Goal: Find specific page/section: Find specific page/section

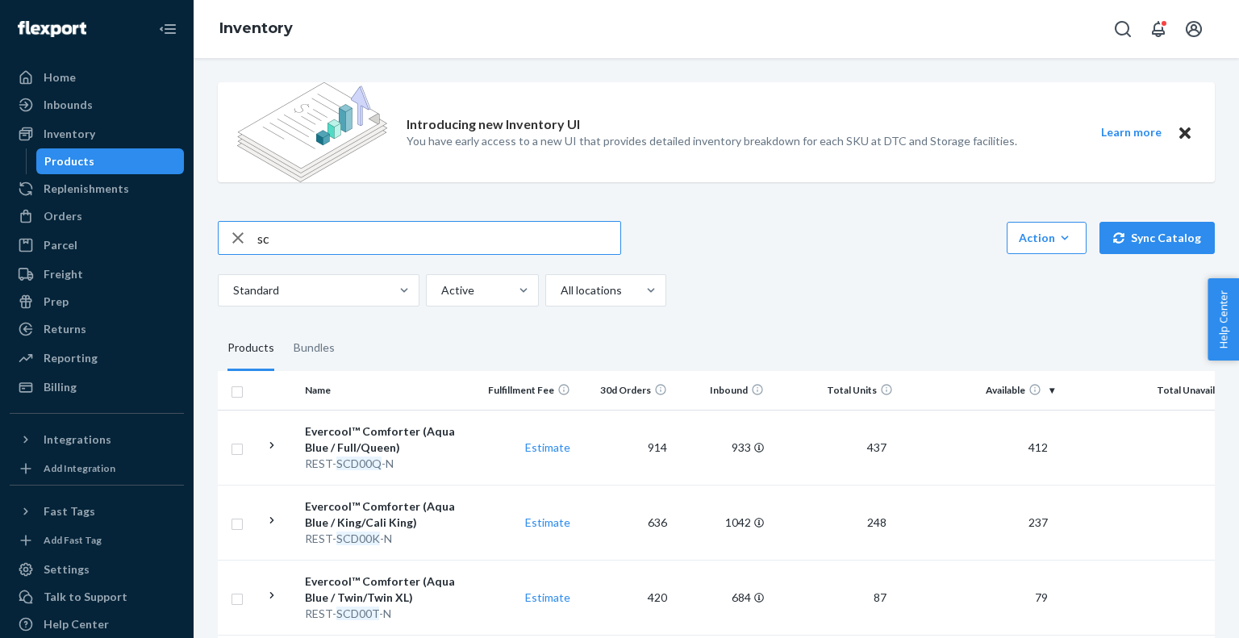
type input "s"
click at [381, 608] on div "REST- SCD00T -N" at bounding box center [389, 614] width 169 height 16
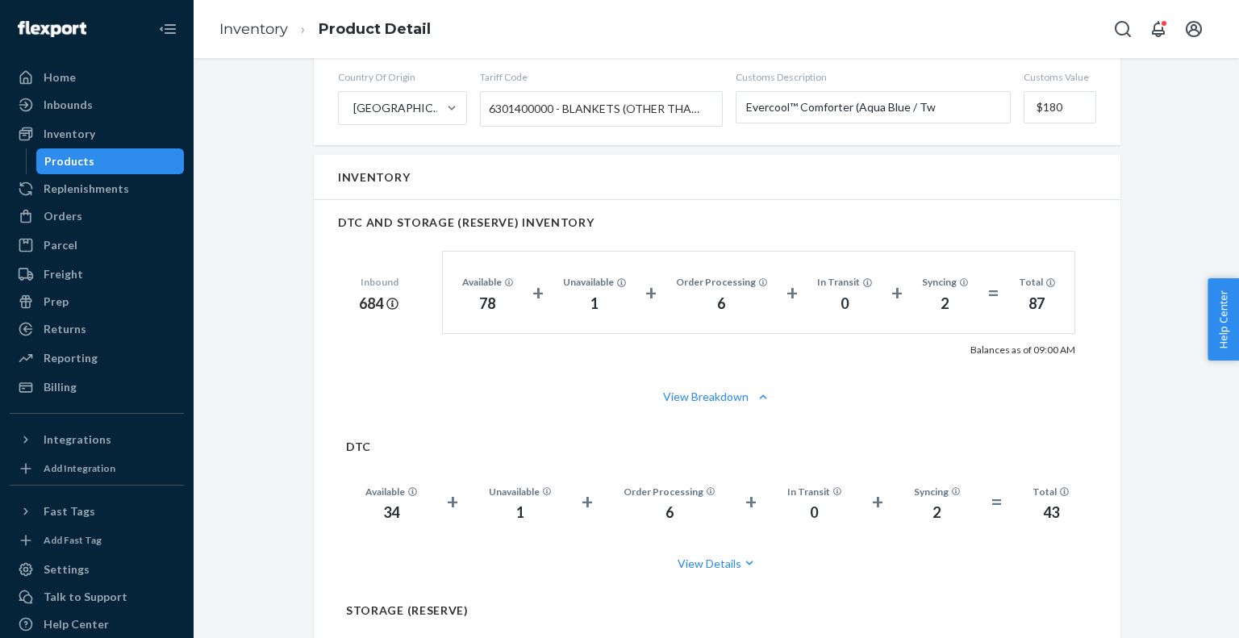
scroll to position [1003, 0]
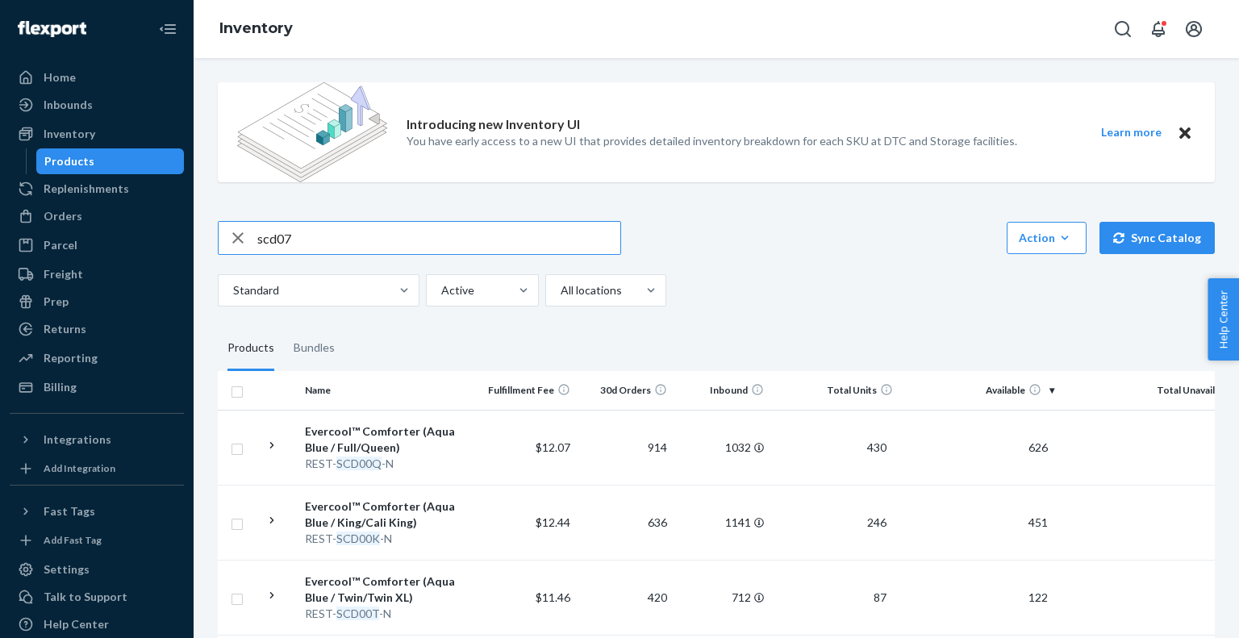
click at [432, 244] on input "scd07" at bounding box center [438, 238] width 363 height 32
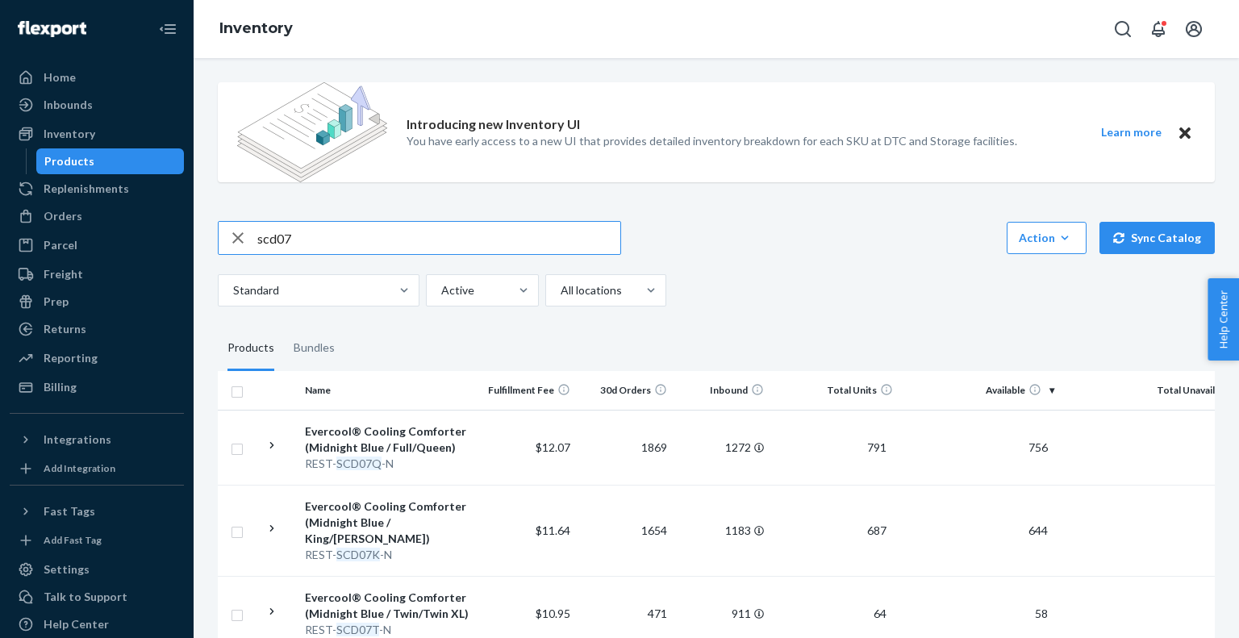
click at [350, 248] on input "scd07" at bounding box center [438, 238] width 363 height 32
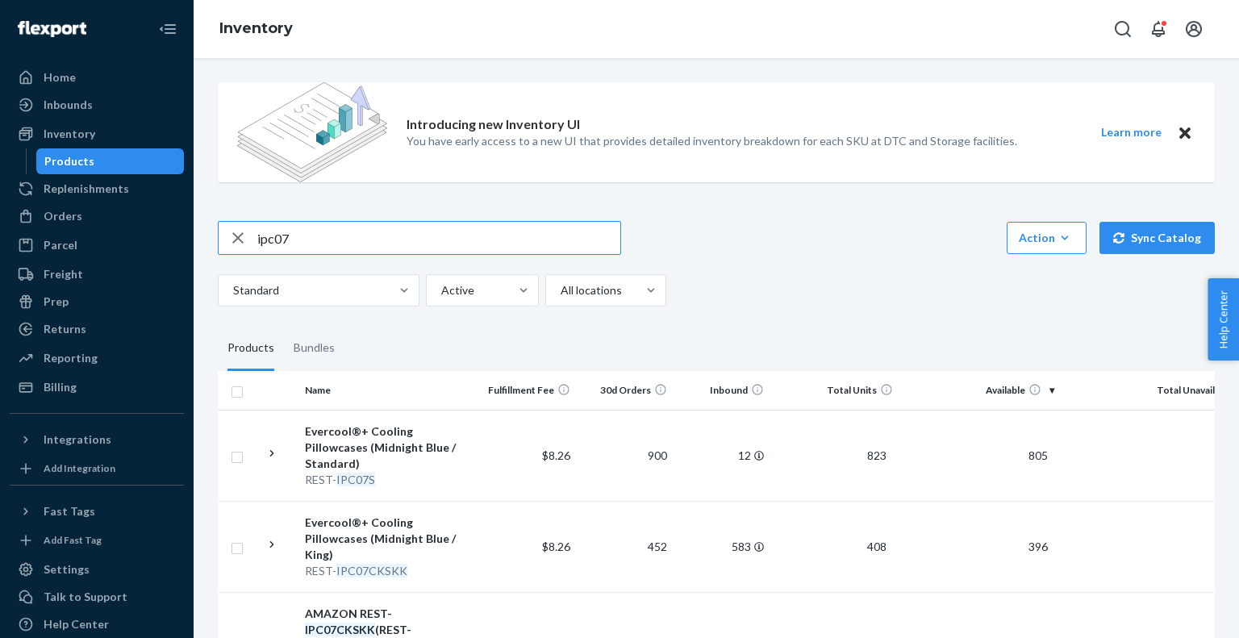
click at [340, 238] on input "ipc07" at bounding box center [438, 238] width 363 height 32
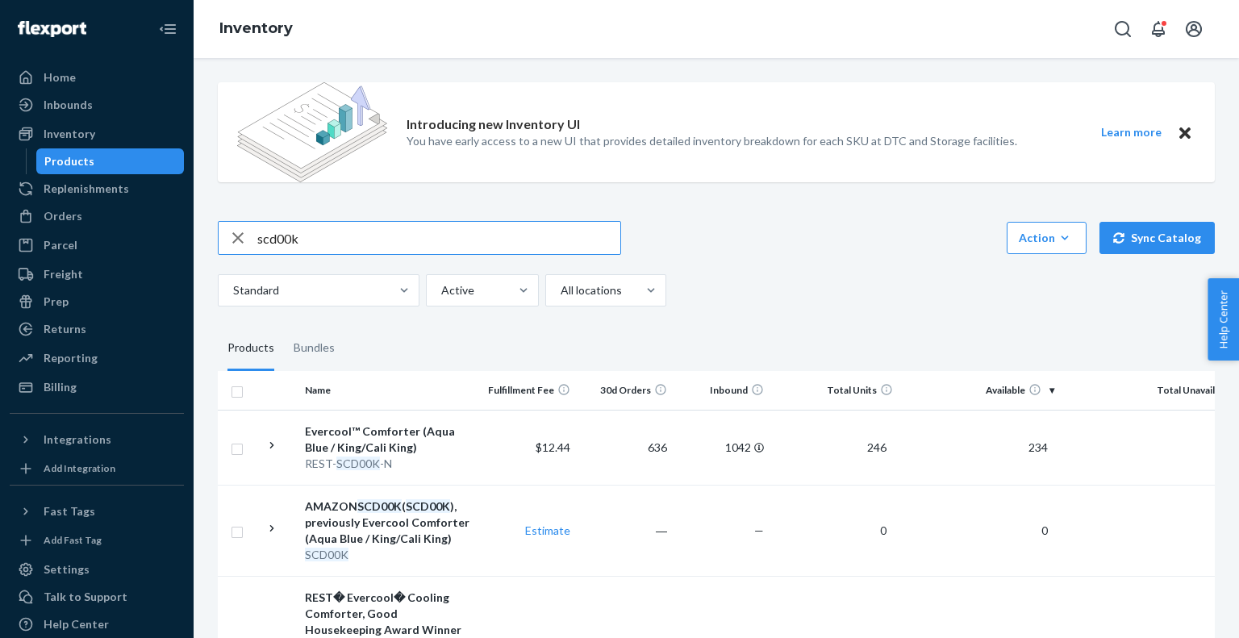
click at [345, 239] on input "scd00k" at bounding box center [438, 238] width 363 height 32
type input "scd00"
click at [420, 458] on div "REST- SCD00K -N" at bounding box center [389, 464] width 169 height 16
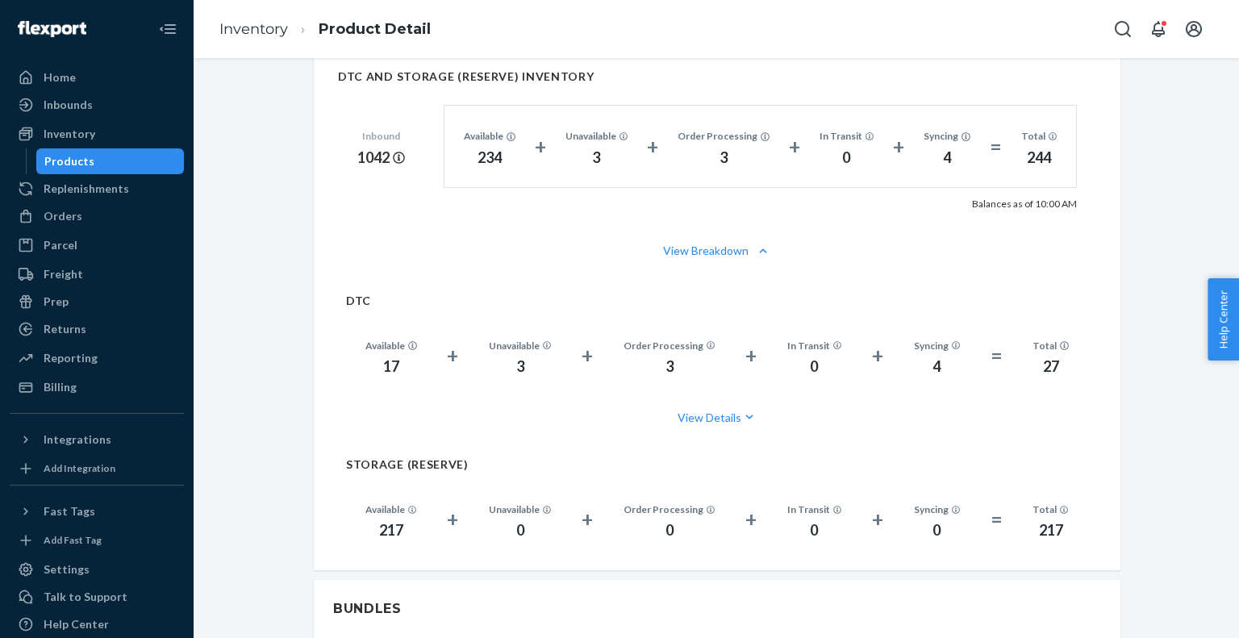
scroll to position [1245, 0]
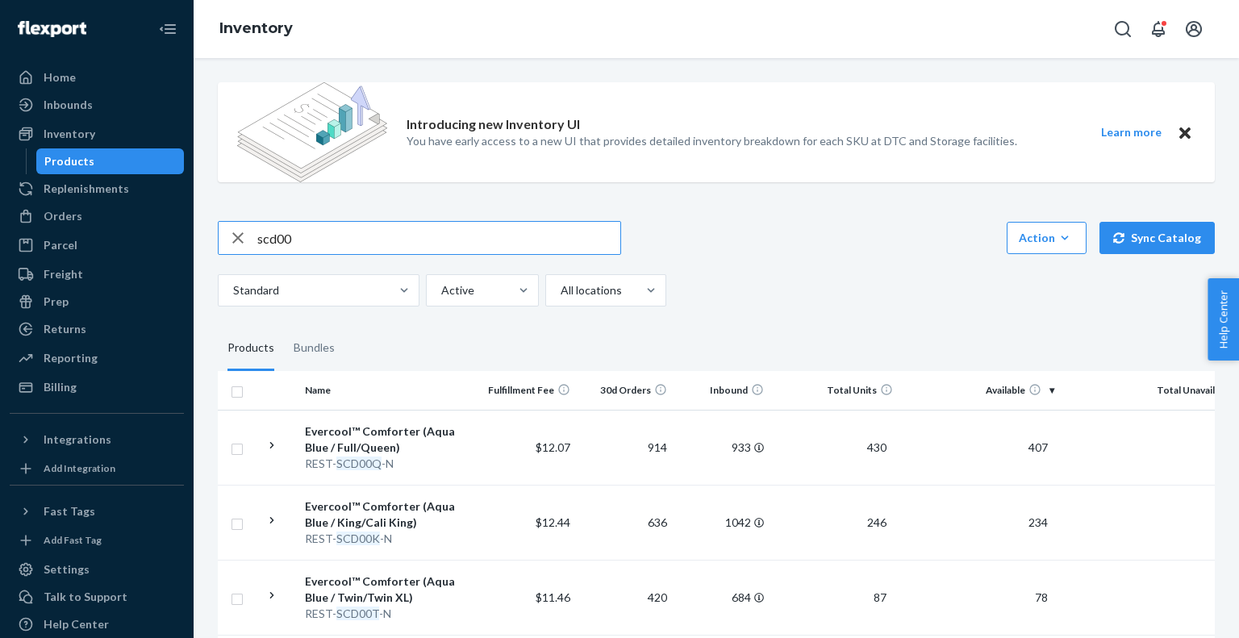
click at [365, 242] on input "scd00" at bounding box center [438, 238] width 363 height 32
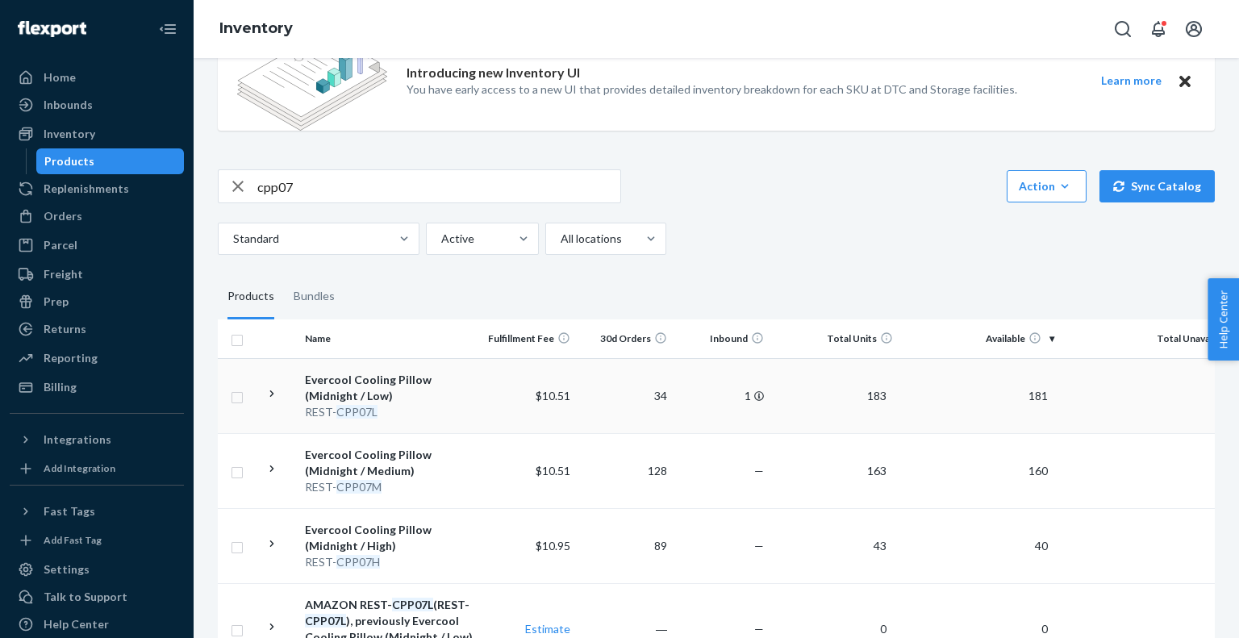
scroll to position [65, 0]
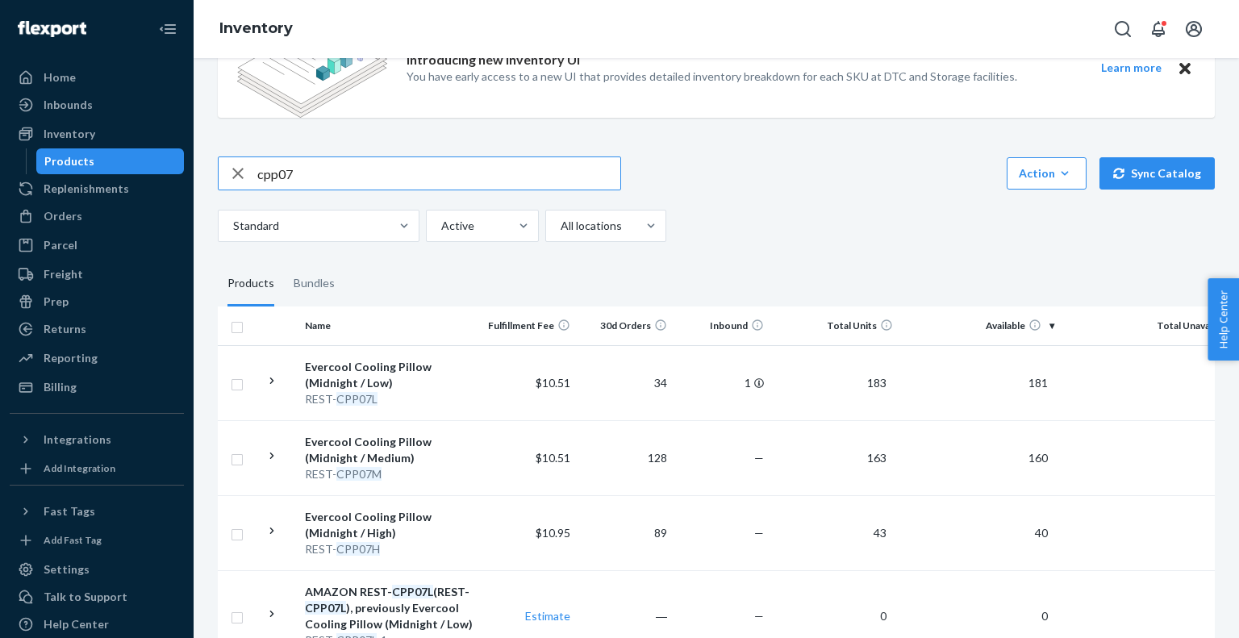
click at [343, 173] on input "cpp07" at bounding box center [438, 173] width 363 height 32
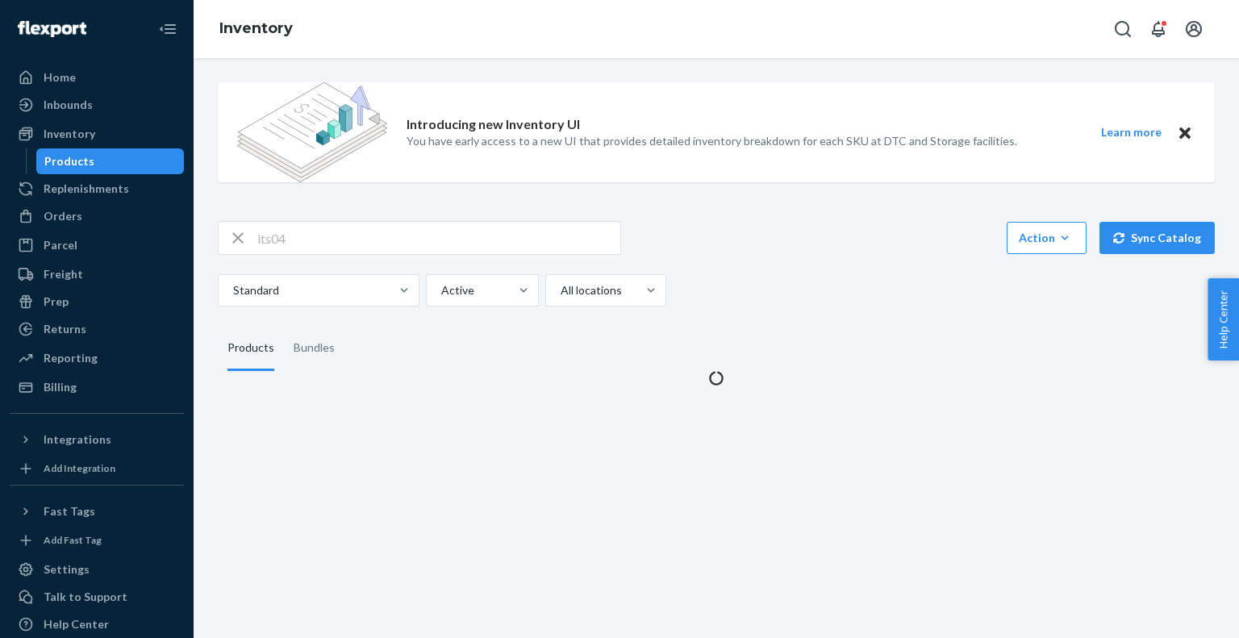
scroll to position [0, 0]
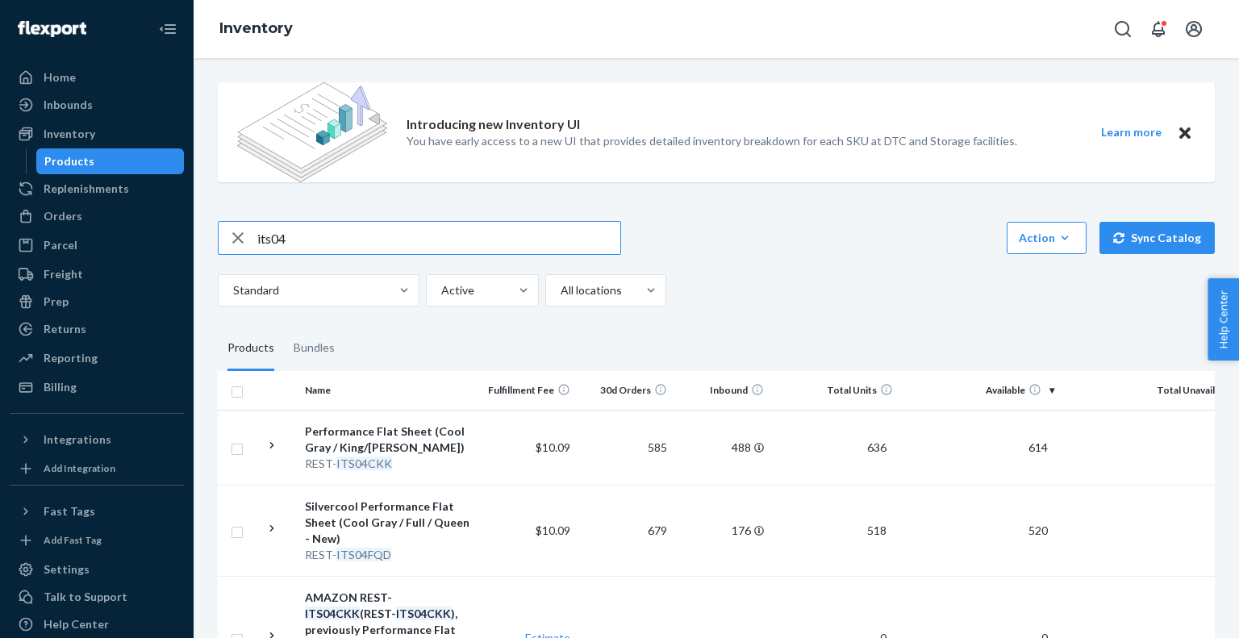
click at [345, 246] on input "its04" at bounding box center [438, 238] width 363 height 32
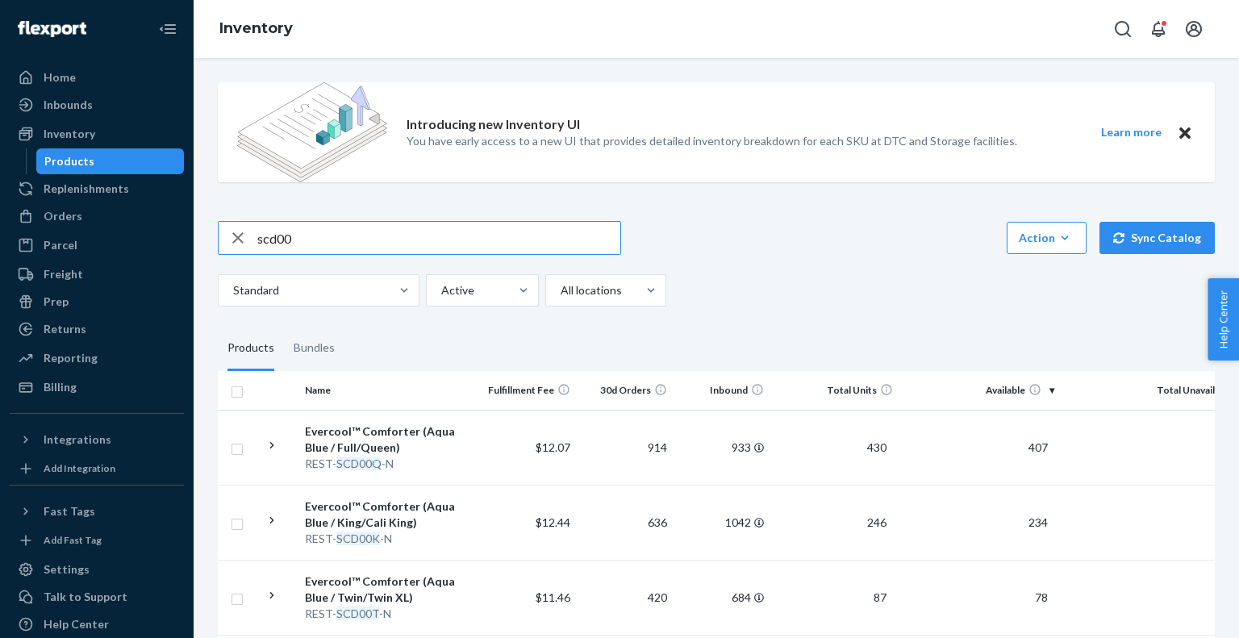
click at [320, 243] on input "scd00" at bounding box center [438, 238] width 363 height 32
type input "scd02"
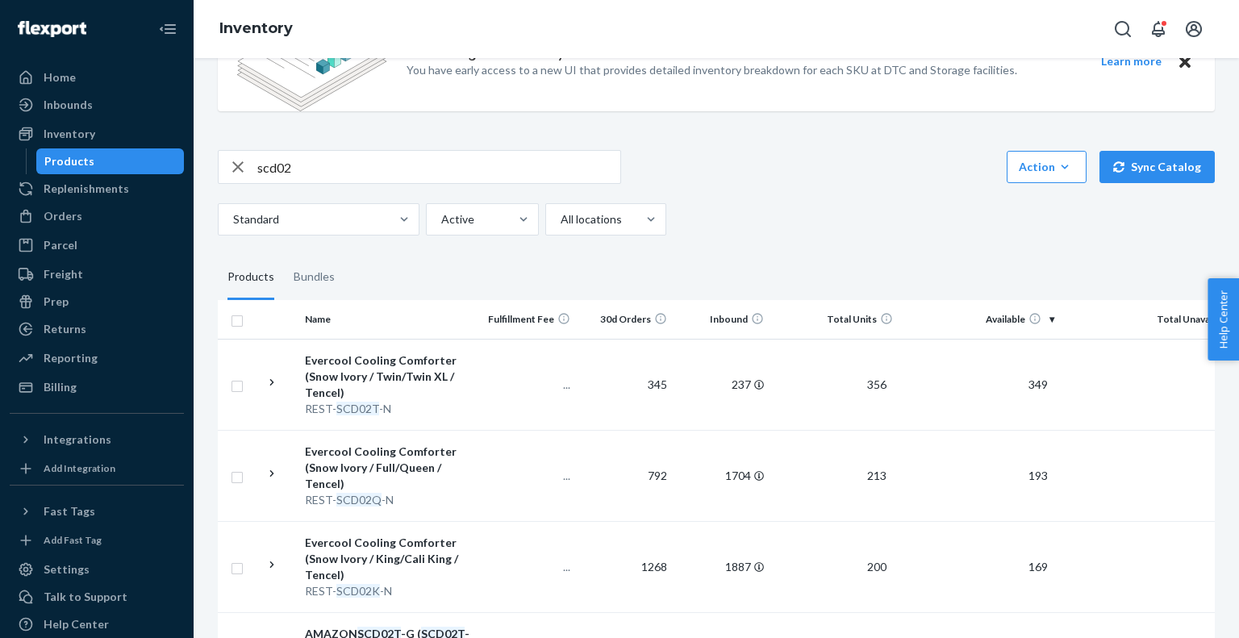
scroll to position [73, 0]
click at [402, 390] on div "Evercool Cooling Comforter (Snow Ivory / Twin/Twin XL / Tencel)" at bounding box center [389, 374] width 169 height 48
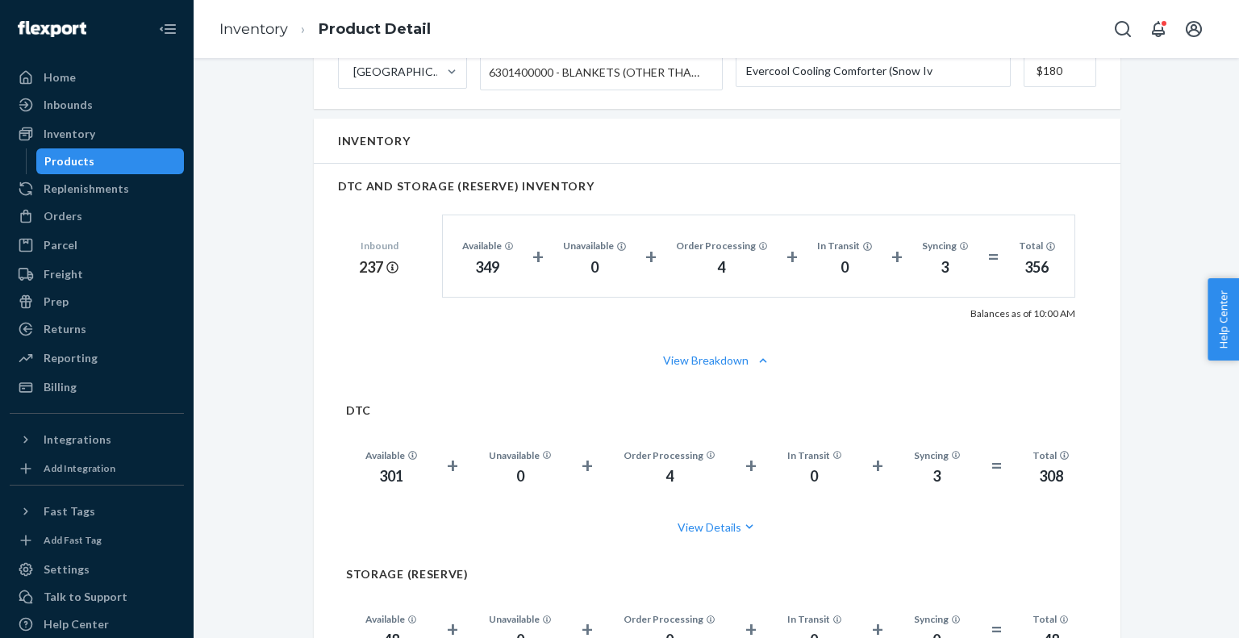
scroll to position [1074, 0]
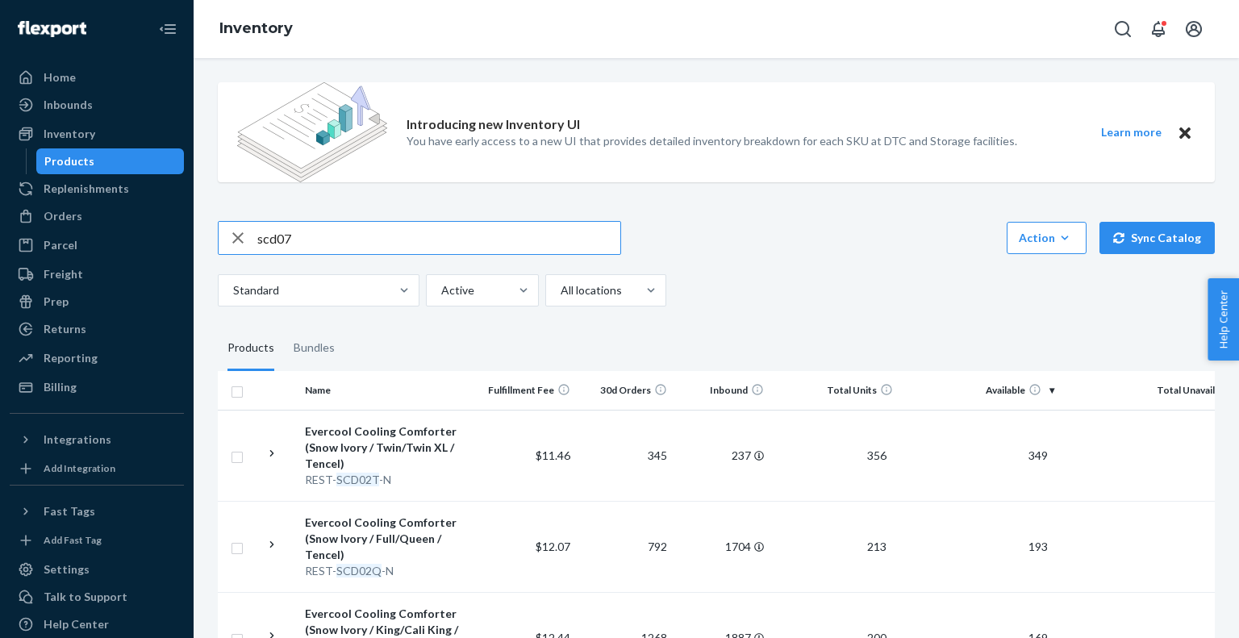
type input "scd07"
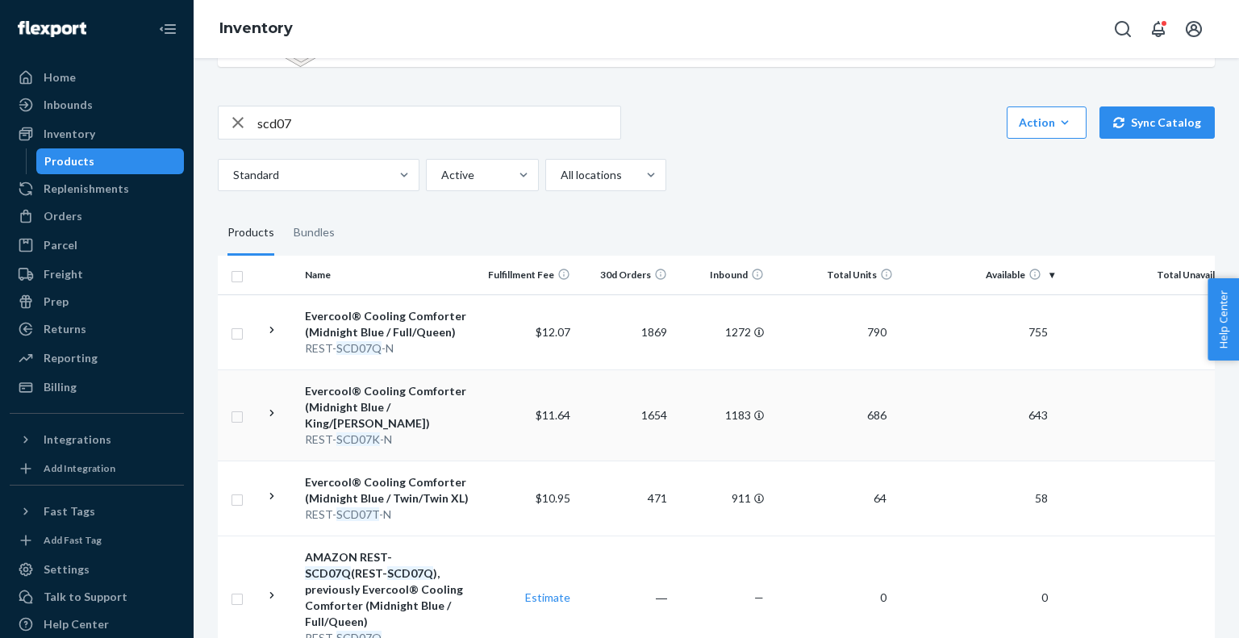
scroll to position [116, 0]
click at [424, 506] on div "REST- SCD07T -N" at bounding box center [389, 514] width 169 height 16
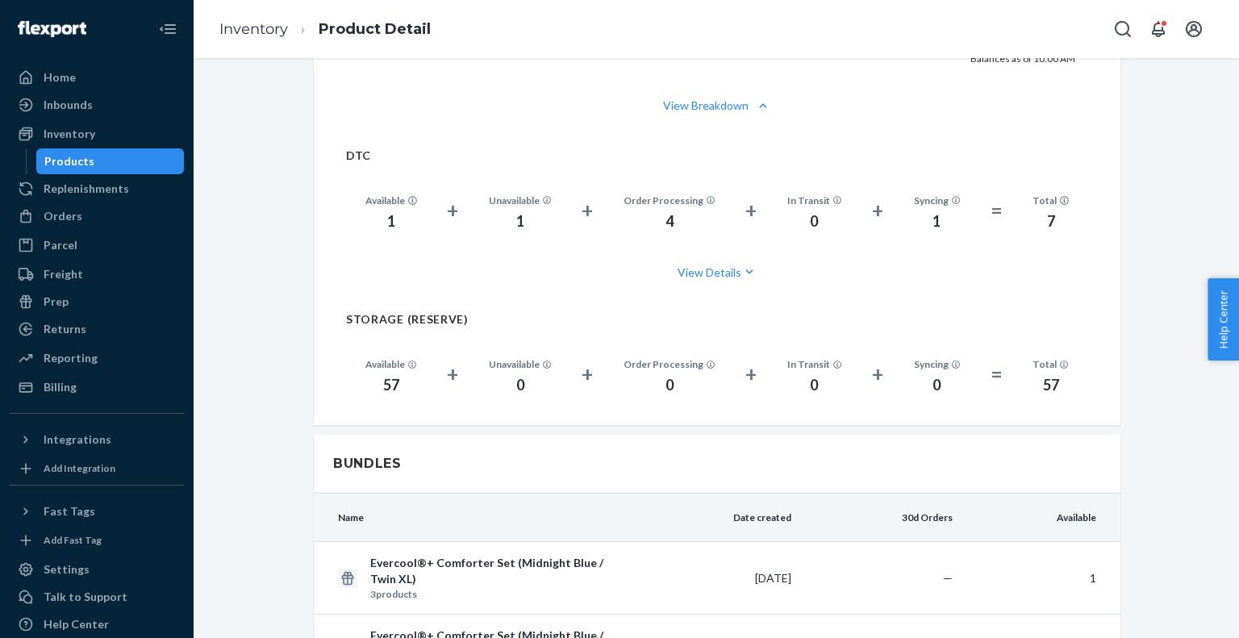
scroll to position [1146, 0]
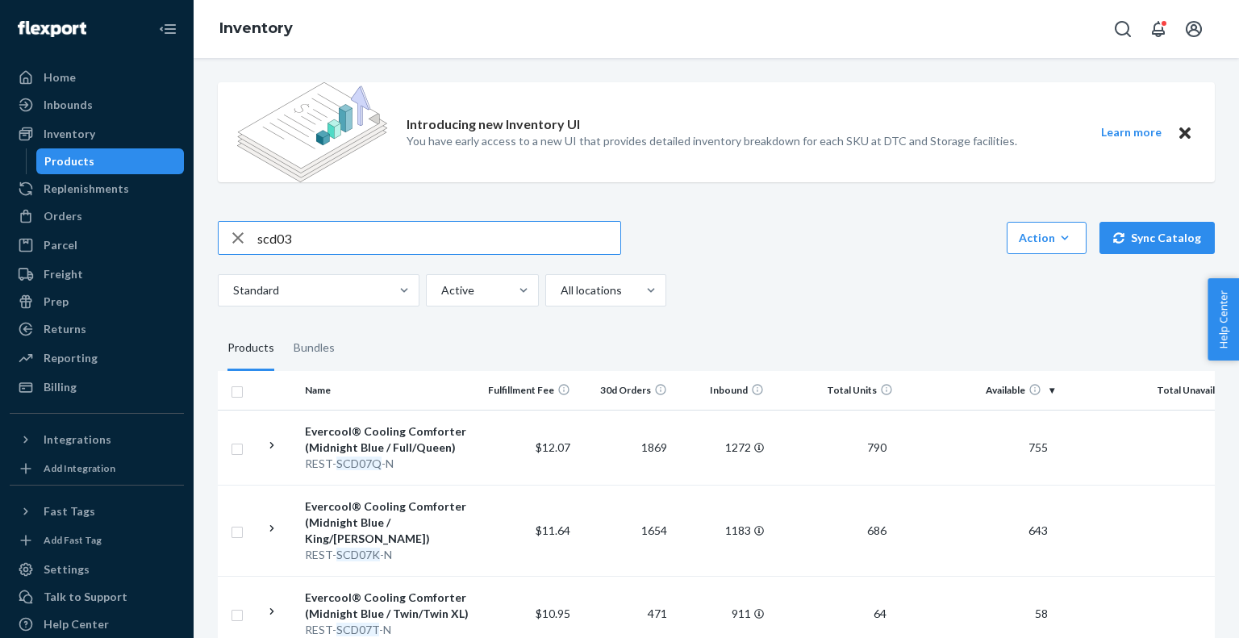
type input "scd03"
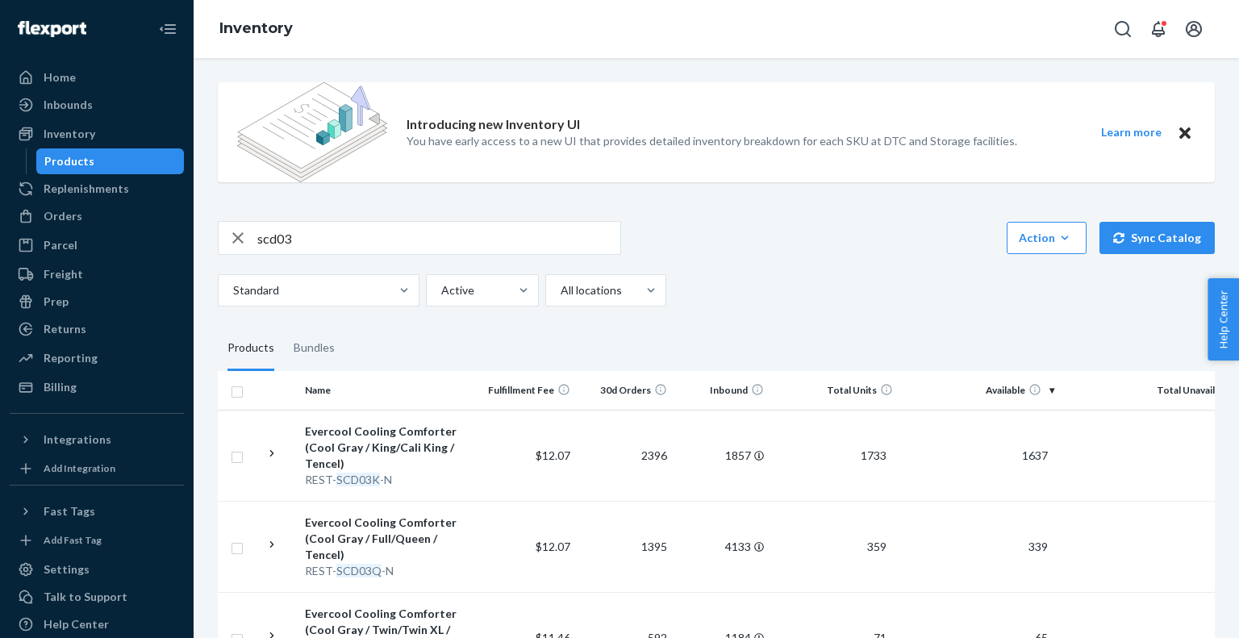
scroll to position [132, 0]
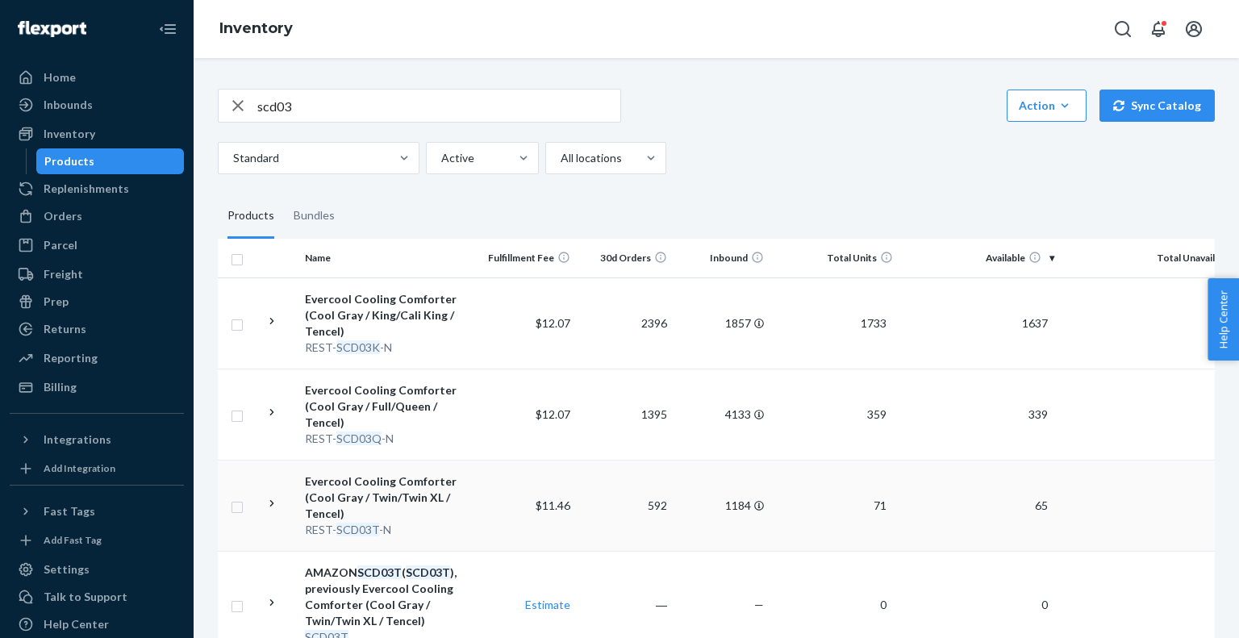
click at [474, 503] on td "Evercool Cooling Comforter (Cool Gray / Twin/Twin XL / Tencel) REST- SCD03T -N" at bounding box center [390, 505] width 182 height 91
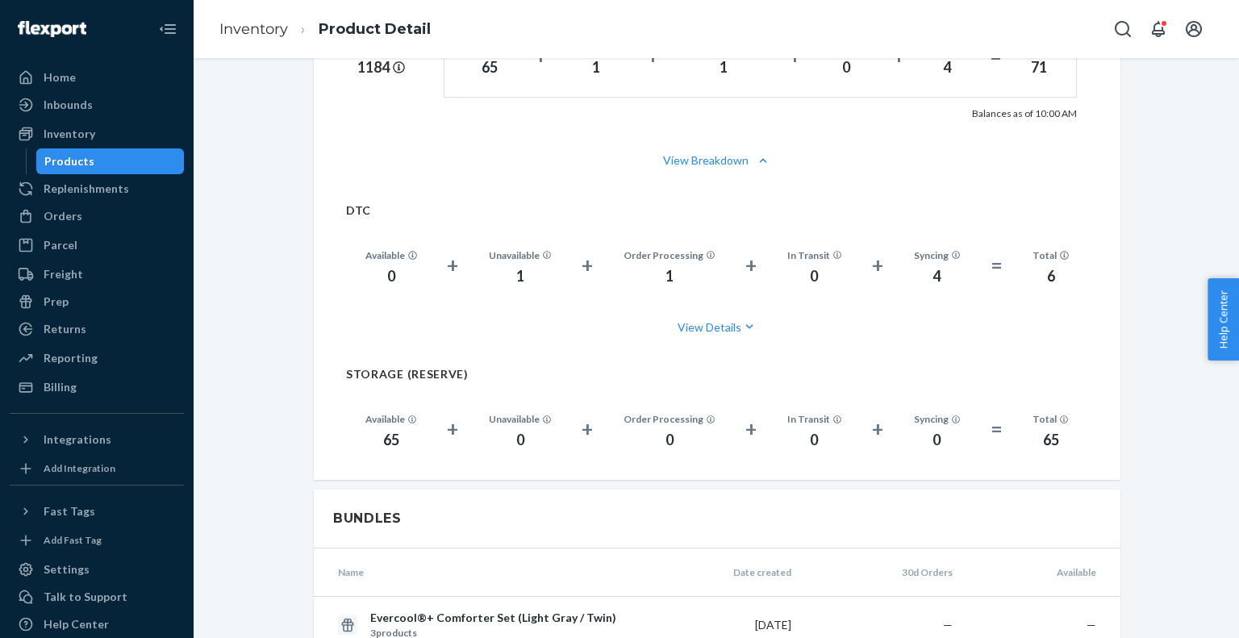
scroll to position [1251, 0]
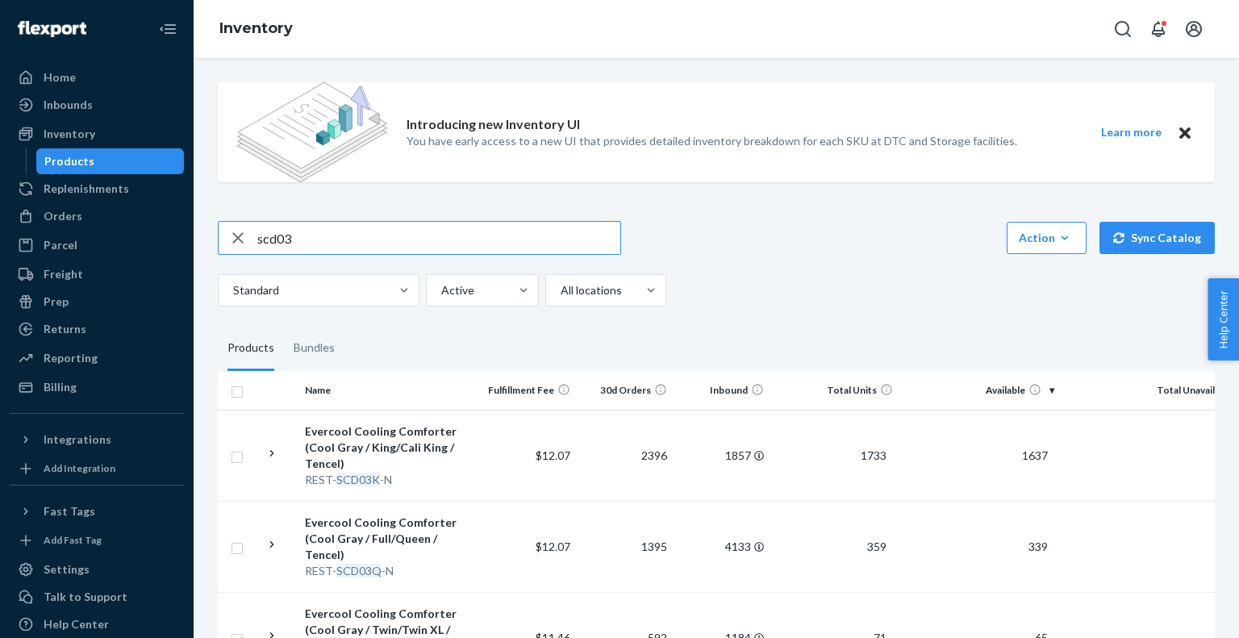
click at [354, 248] on input "scd03" at bounding box center [438, 238] width 363 height 32
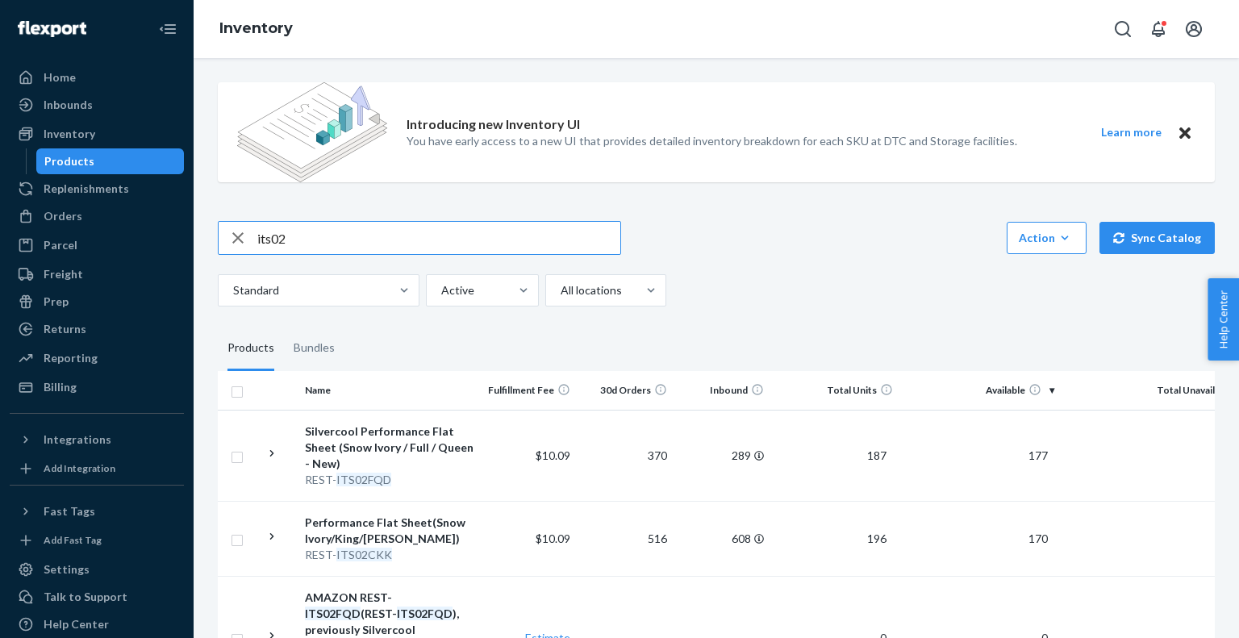
click at [362, 232] on input "its02" at bounding box center [438, 238] width 363 height 32
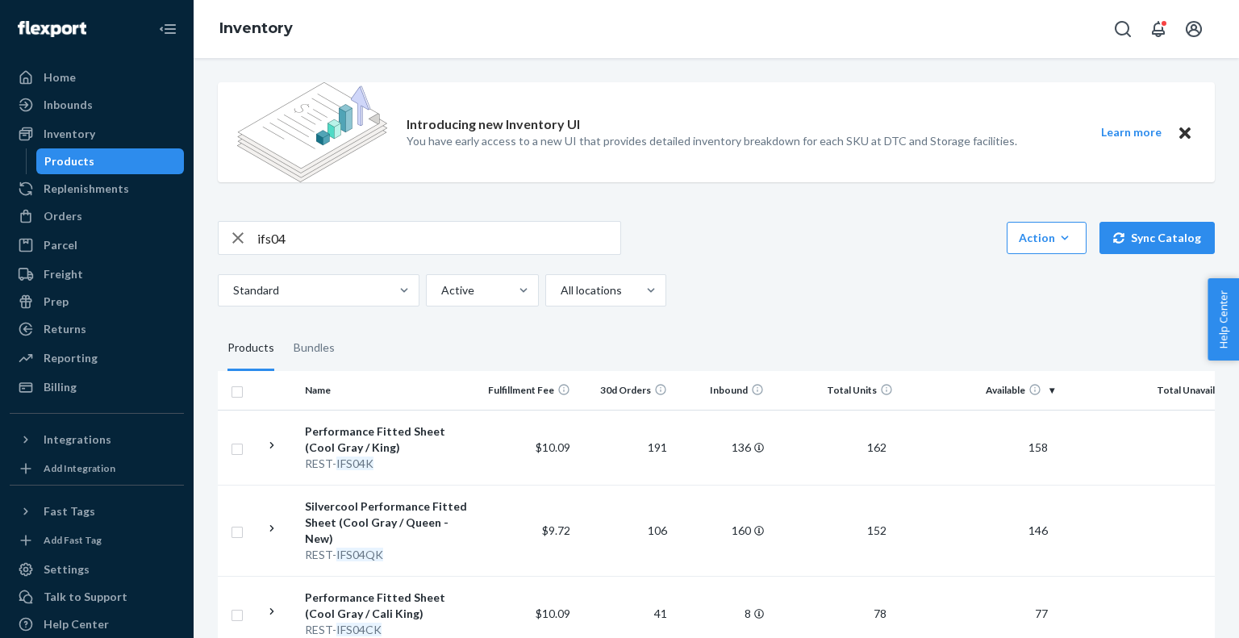
click at [319, 253] on input "ifs04" at bounding box center [438, 238] width 363 height 32
type input "scd02"
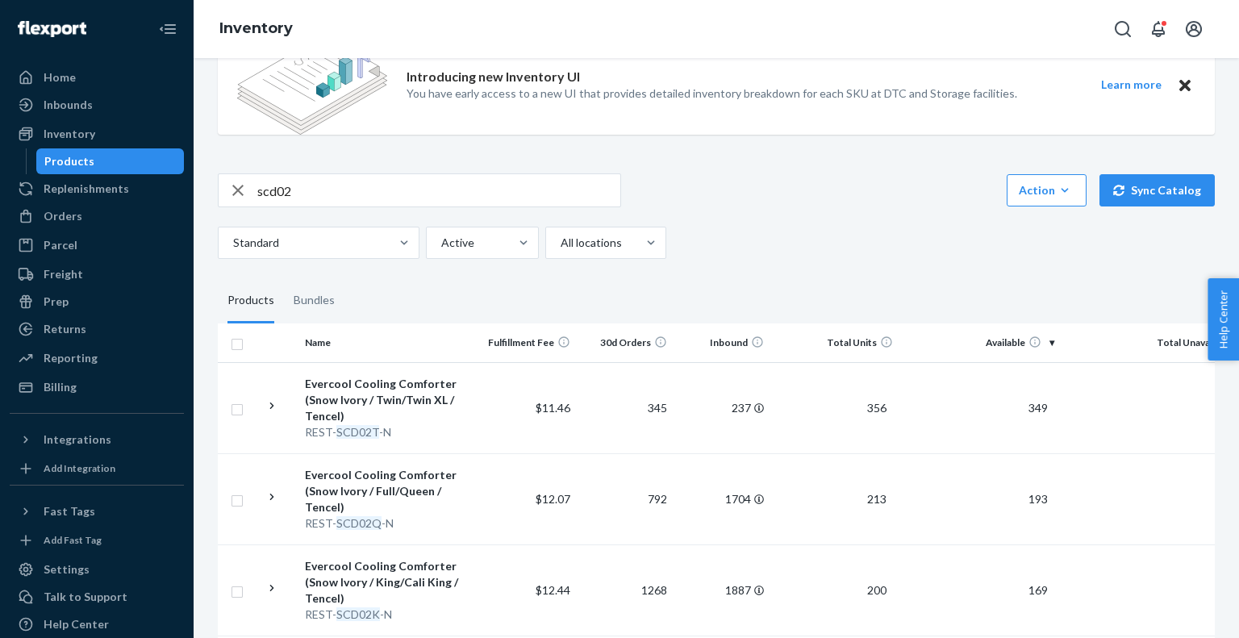
scroll to position [48, 0]
click at [423, 424] on div "REST- SCD02T -N" at bounding box center [389, 432] width 169 height 16
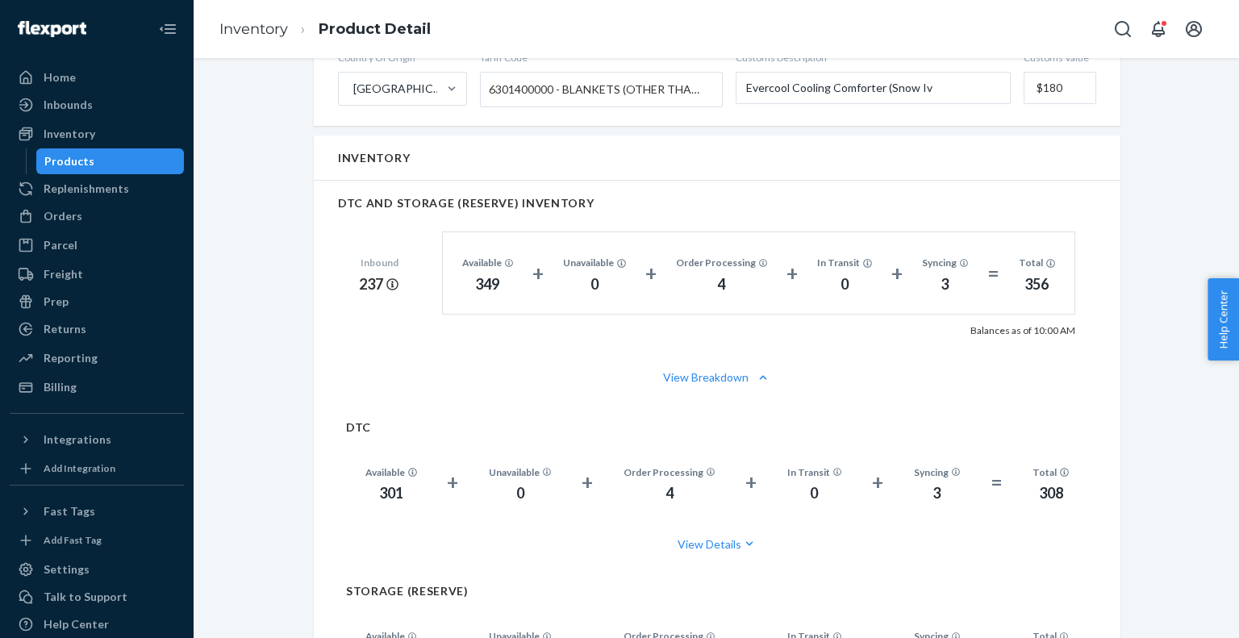
scroll to position [1187, 0]
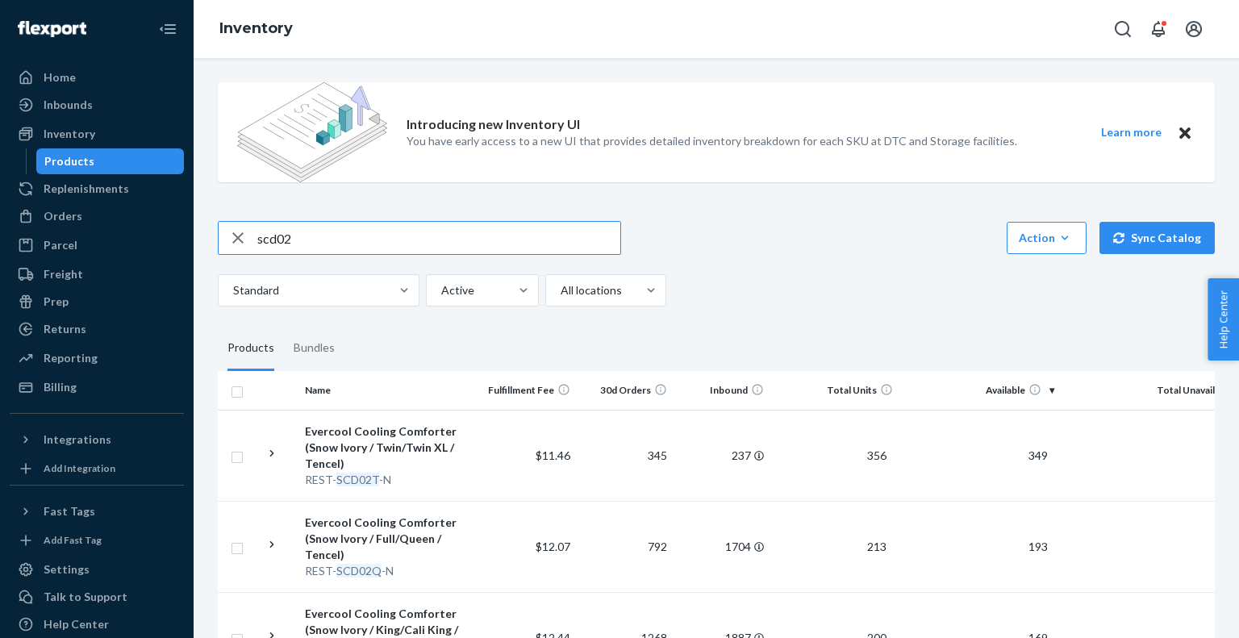
click at [322, 241] on input "scd02" at bounding box center [438, 238] width 363 height 32
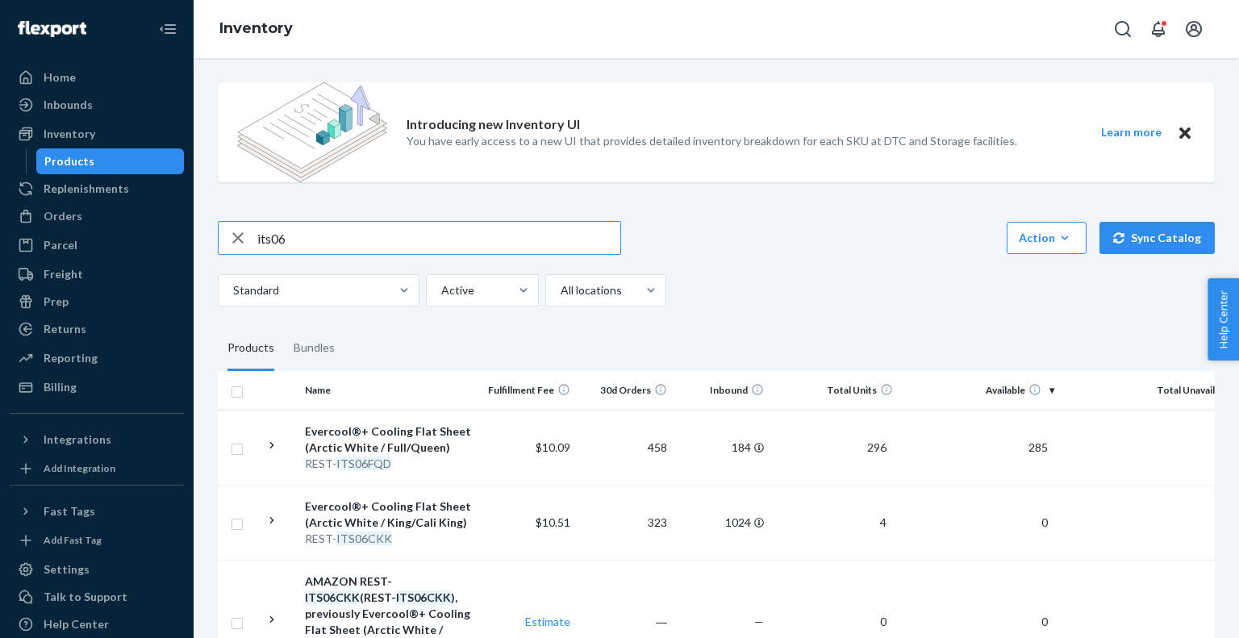
click at [436, 239] on input "its06" at bounding box center [438, 238] width 363 height 32
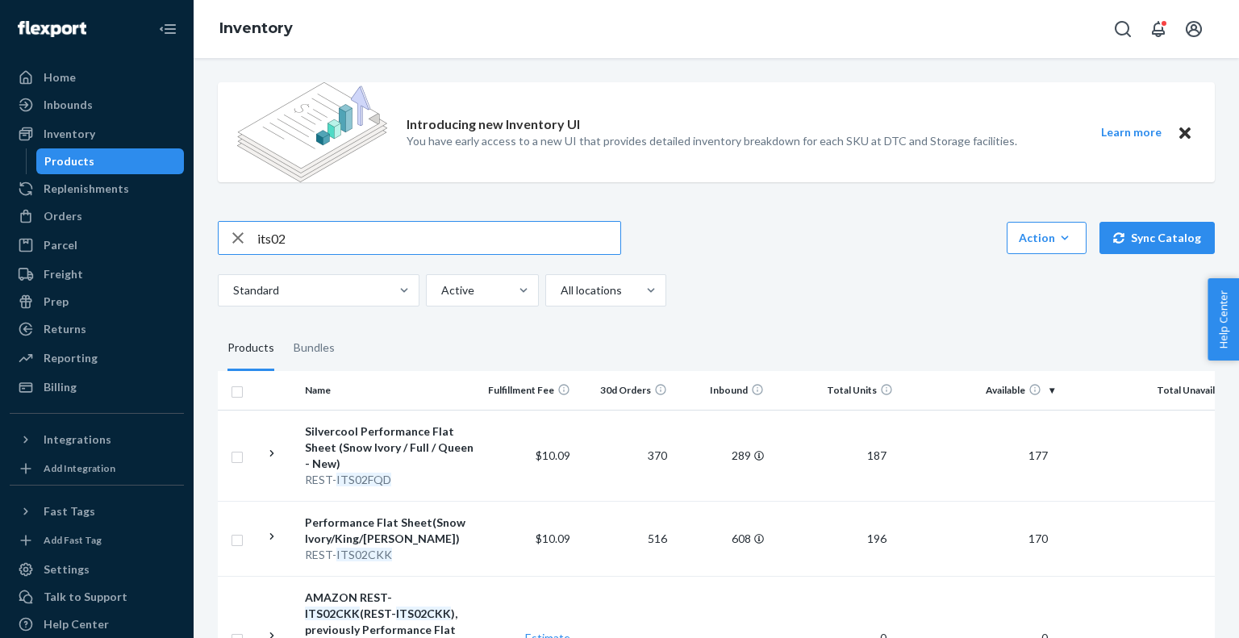
click at [374, 234] on input "its02" at bounding box center [438, 238] width 363 height 32
type input "scd00"
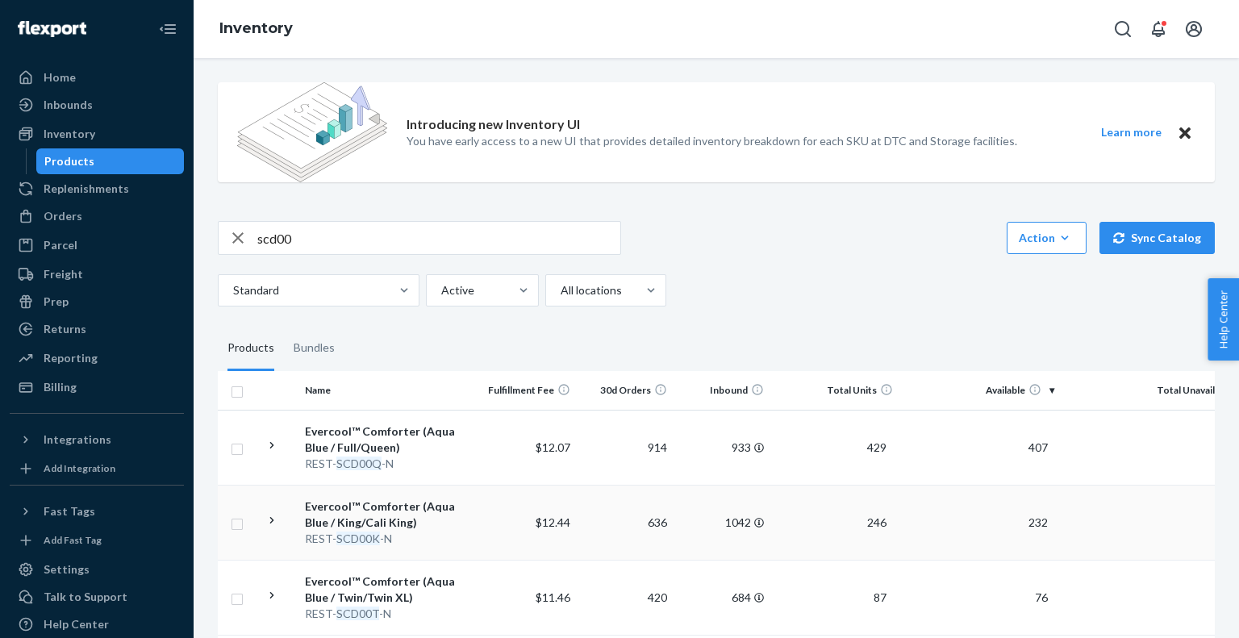
click at [403, 518] on div "Evercool™ Comforter (Aqua Blue / King/Cali King)" at bounding box center [389, 515] width 169 height 32
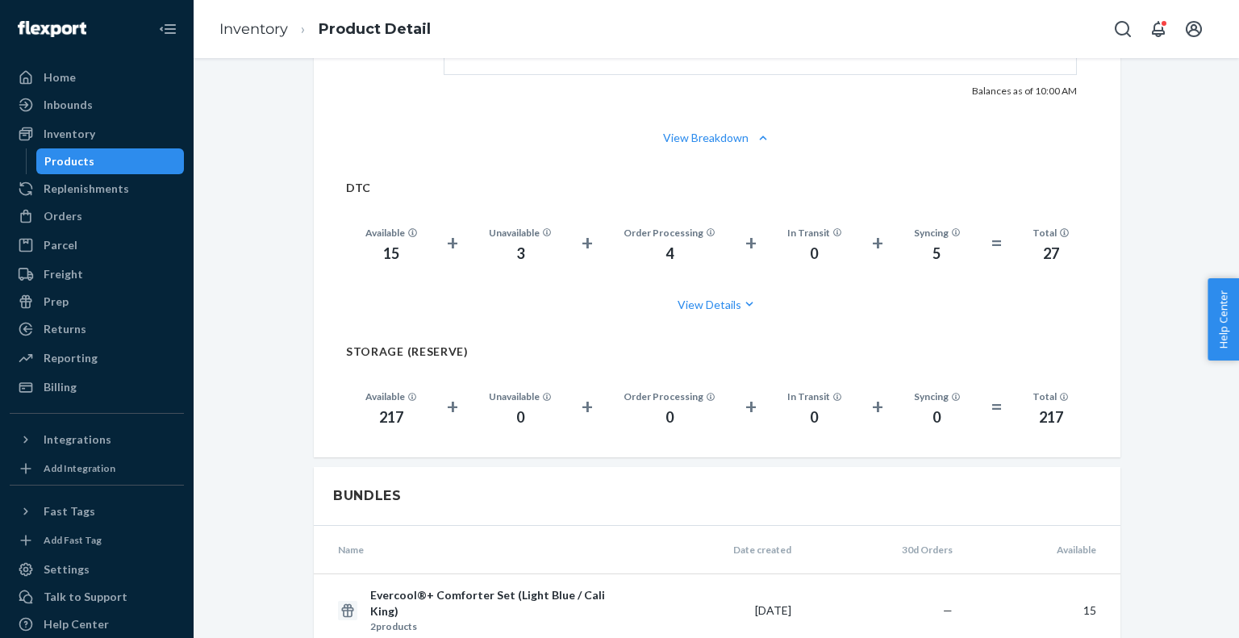
scroll to position [1275, 0]
